Goal: Task Accomplishment & Management: Manage account settings

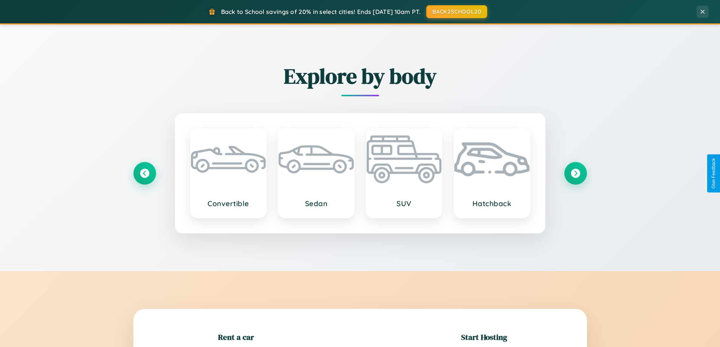
scroll to position [163, 0]
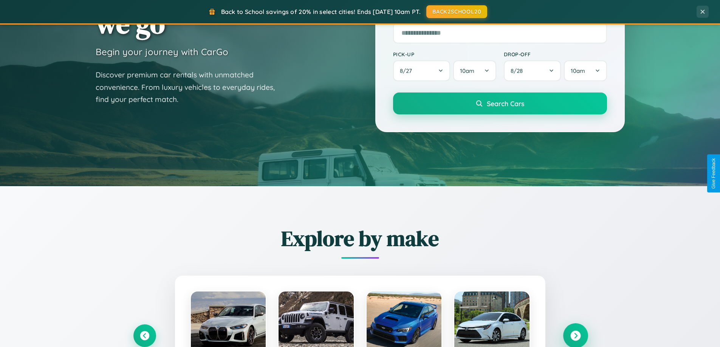
click at [575, 336] on icon at bounding box center [575, 336] width 10 height 10
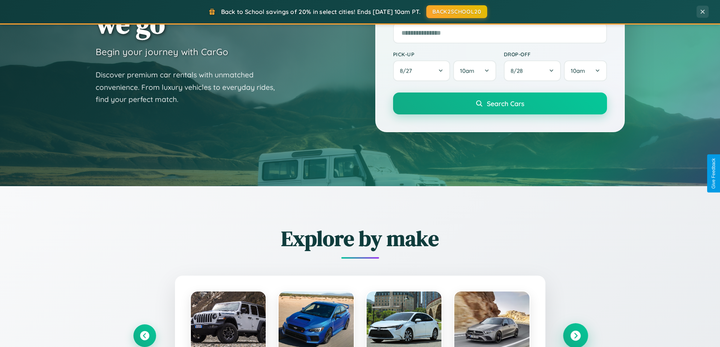
click at [575, 335] on icon at bounding box center [575, 336] width 10 height 10
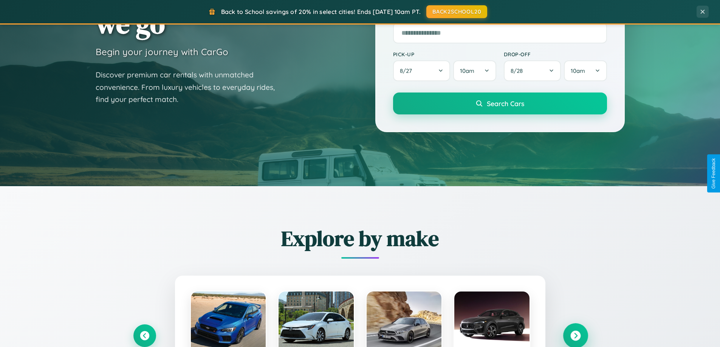
click at [575, 335] on icon at bounding box center [575, 336] width 10 height 10
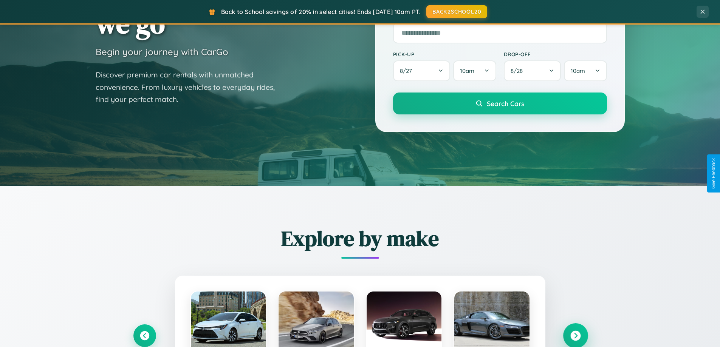
click at [575, 335] on icon at bounding box center [575, 336] width 10 height 10
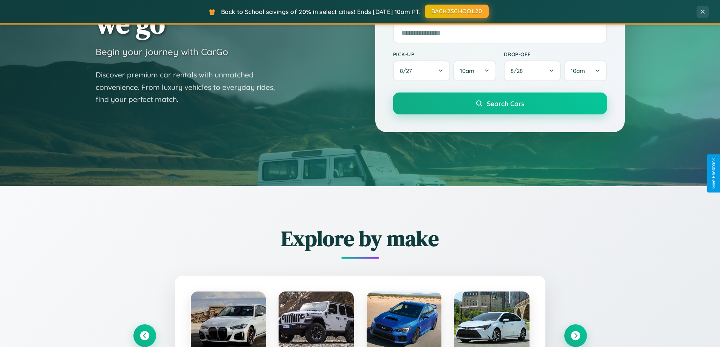
click at [456, 11] on button "BACK2SCHOOL20" at bounding box center [457, 12] width 64 height 14
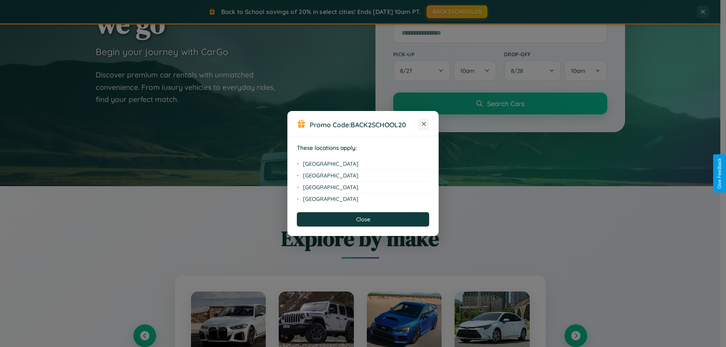
click at [424, 124] on icon at bounding box center [424, 124] width 4 height 4
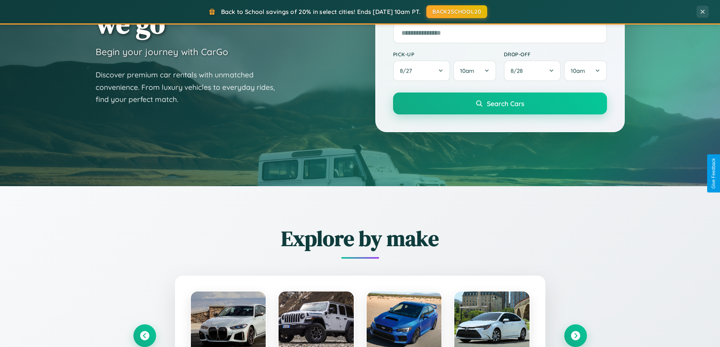
scroll to position [0, 0]
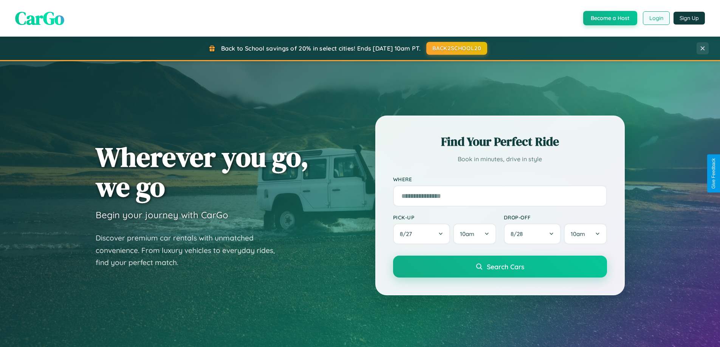
click at [656, 18] on button "Login" at bounding box center [656, 18] width 27 height 14
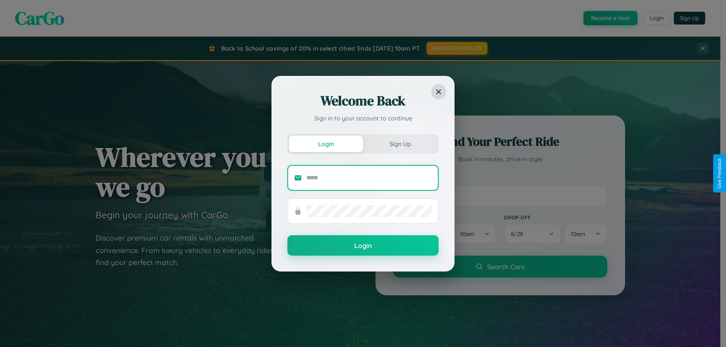
click at [369, 178] on input "text" at bounding box center [369, 178] width 126 height 12
type input "**********"
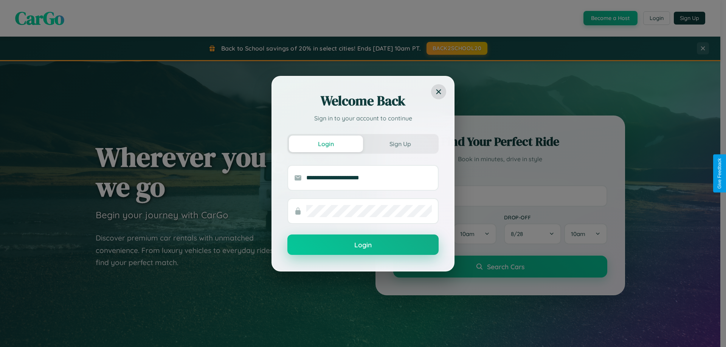
click at [363, 245] on button "Login" at bounding box center [362, 245] width 151 height 20
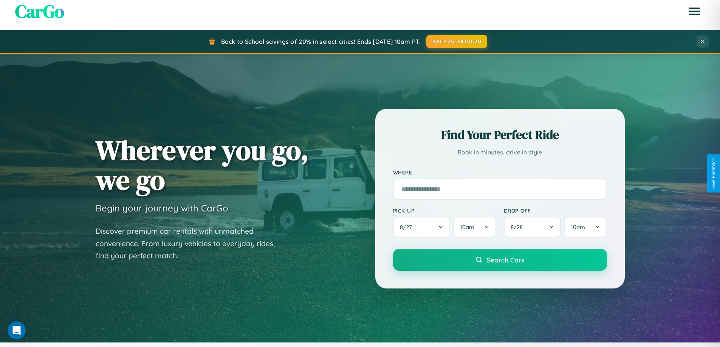
scroll to position [326, 0]
